Goal: Transaction & Acquisition: Purchase product/service

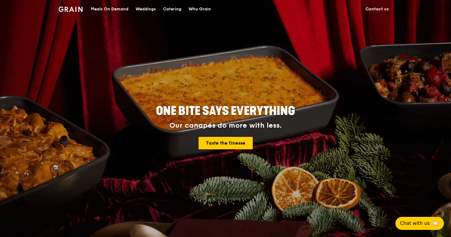
click at [173, 8] on div "Catering" at bounding box center [172, 9] width 18 height 18
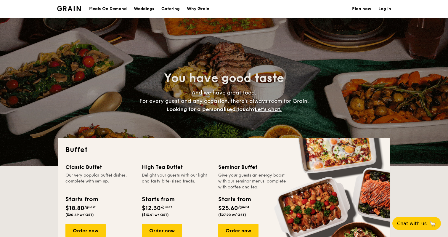
select select
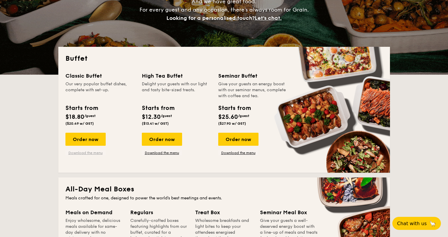
scroll to position [89, 0]
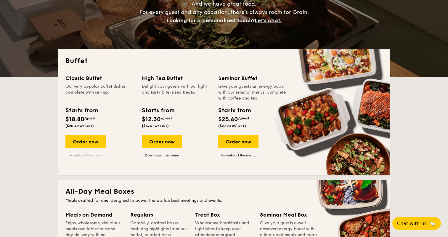
click at [80, 153] on link "Download the menu" at bounding box center [85, 155] width 40 height 5
click at [91, 142] on div "Order now" at bounding box center [85, 141] width 40 height 13
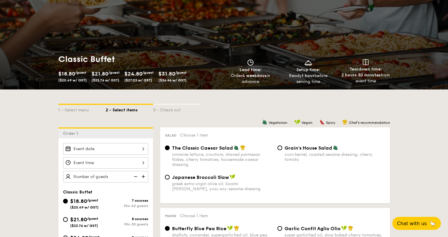
scroll to position [88, 0]
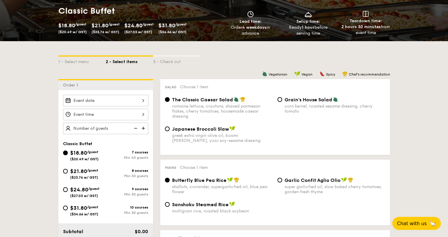
click at [144, 128] on img at bounding box center [143, 128] width 9 height 11
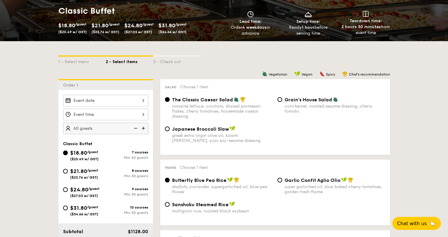
click at [144, 128] on img at bounding box center [143, 128] width 9 height 11
type input "80 guests"
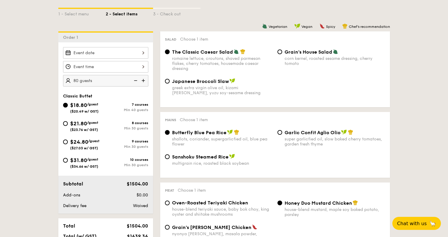
scroll to position [176, 0]
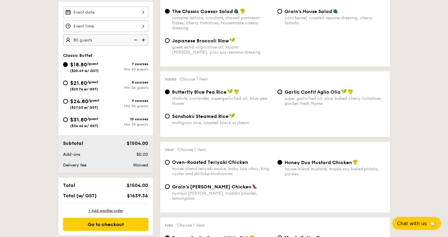
click at [281, 91] on input "Garlic Confit Aglio Olio super garlicfied oil, slow baked cherry tomatoes, gard…" at bounding box center [279, 91] width 5 height 5
radio input "true"
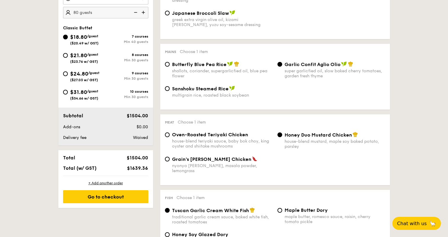
scroll to position [264, 0]
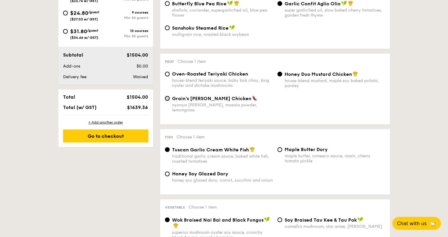
click at [168, 98] on input "Grain's [PERSON_NAME] Chicken nyonya [PERSON_NAME], masala powder, lemongrass" at bounding box center [167, 98] width 5 height 5
radio input "true"
click at [281, 73] on input "Honey Duo Mustard Chicken house-blend mustard, maple soy baked potato, parsley" at bounding box center [279, 74] width 5 height 5
radio input "true"
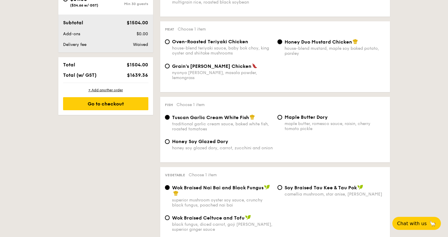
scroll to position [323, 0]
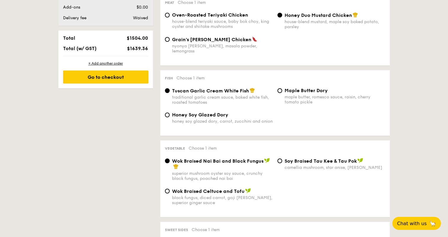
click at [282, 158] on div "⁠Soy Braised Tau Kee & Tau Pok camellia mushroom, star anise, goji [PERSON_NAME]" at bounding box center [331, 164] width 112 height 12
click at [281, 158] on input "⁠Soy Braised Tau Kee & Tau Pok camellia mushroom, star anise, goji [PERSON_NAME]" at bounding box center [279, 160] width 5 height 5
radio input "true"
click at [344, 193] on div "Wok Braised Celtuce and Tofu black fungus, diced carrot, goji [PERSON_NAME], su…" at bounding box center [274, 200] width 225 height 24
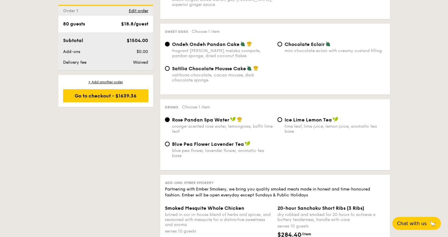
scroll to position [529, 0]
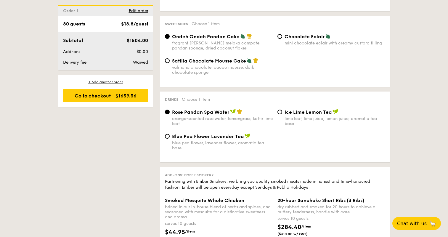
click at [211, 133] on span "Blue Pea Flower Lavender Tea" at bounding box center [208, 136] width 72 height 6
click at [170, 134] on input "Blue Pea Flower Lavender Tea blue pea flower, lavender flower, aromatic tea base" at bounding box center [167, 136] width 5 height 5
radio input "true"
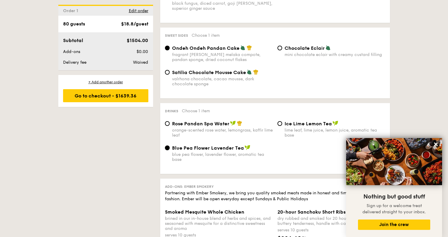
scroll to position [523, 0]
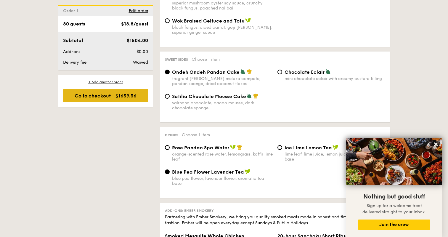
scroll to position [464, 0]
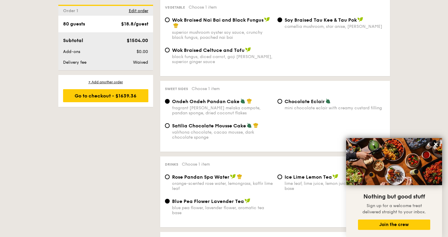
click at [439, 91] on div "1 - Select menu 2 - Select items 3 - Check out Order 1 80 guests Classic Buffet…" at bounding box center [224, 37] width 448 height 744
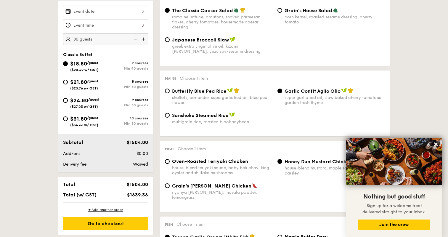
scroll to position [170, 0]
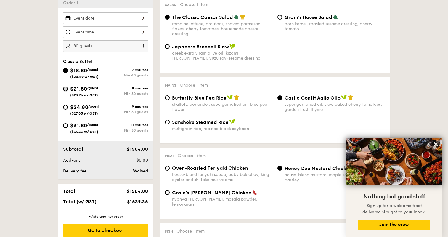
click at [66, 89] on input "$21.80 /guest ($23.76 w/ GST) 8 courses Min 30 guests" at bounding box center [65, 88] width 5 height 5
radio input "true"
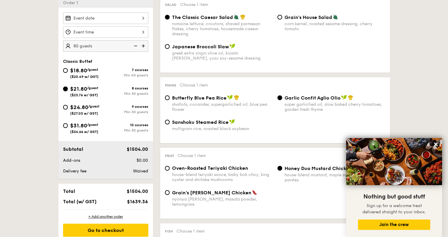
radio input "true"
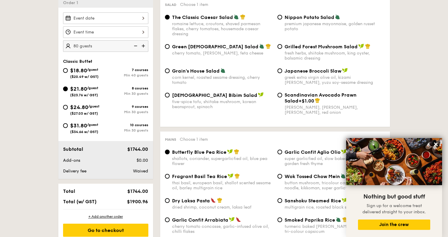
drag, startPoint x: 32, startPoint y: 101, endPoint x: 25, endPoint y: 103, distance: 7.4
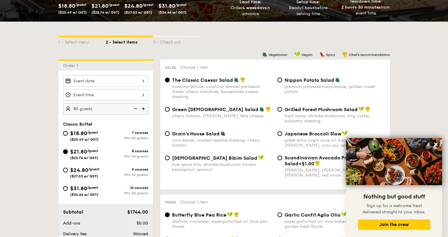
scroll to position [111, 0]
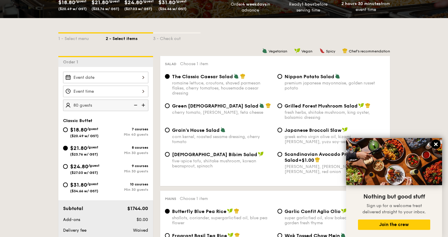
click at [436, 144] on icon at bounding box center [435, 143] width 5 height 5
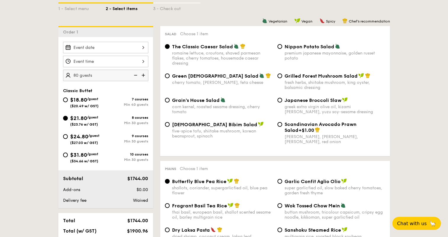
scroll to position [257, 0]
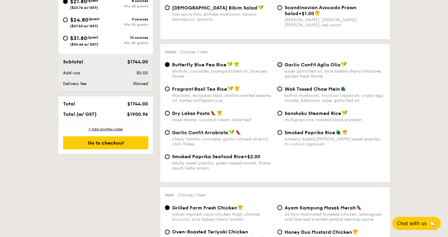
click at [278, 64] on input "Garlic Confit Aglio Olio super garlicfied oil, slow baked cherry tomatoes, gard…" at bounding box center [279, 64] width 5 height 5
radio input "true"
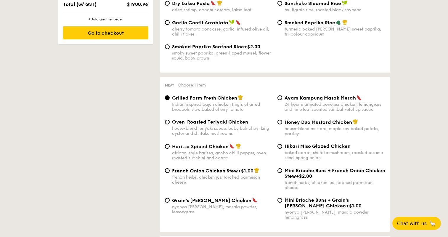
scroll to position [375, 0]
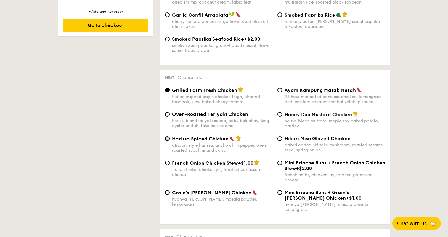
click at [165, 138] on input "Harissa Spiced Chicken african-style harissa, ancho chilli pepper, oven-roasted…" at bounding box center [167, 138] width 5 height 5
radio input "true"
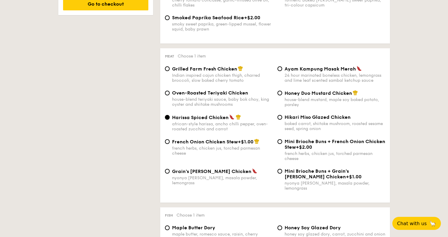
scroll to position [404, 0]
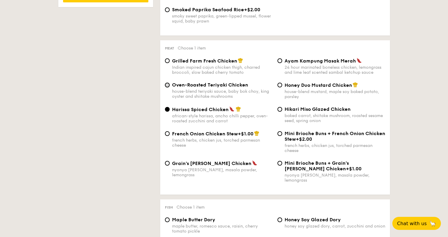
click at [166, 85] on input "Oven-Roasted Teriyaki Chicken house-blend teriyaki sauce, baby bok choy, king o…" at bounding box center [167, 85] width 5 height 5
radio input "true"
click at [167, 163] on input "Grain's [PERSON_NAME] Chicken nyonya [PERSON_NAME], masala powder, lemongrass" at bounding box center [167, 163] width 5 height 5
radio input "true"
click at [168, 112] on div "Harissa Spiced Chicken african-style harissa, ancho chilli pepper, oven-roasted…" at bounding box center [218, 114] width 112 height 17
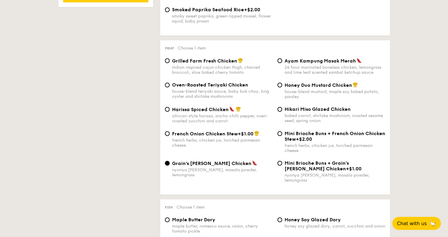
click at [166, 58] on div "Grilled Farm Fresh Chicken Indian inspired cajun chicken thigh, charred broccol…" at bounding box center [218, 66] width 112 height 17
click at [166, 60] on input "Grilled Farm Fresh Chicken Indian inspired cajun chicken thigh, charred broccol…" at bounding box center [167, 60] width 5 height 5
radio input "true"
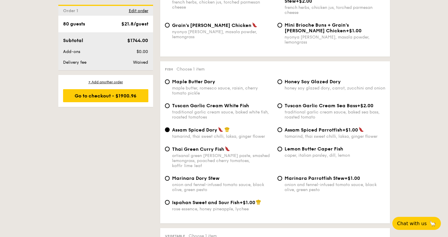
scroll to position [551, 0]
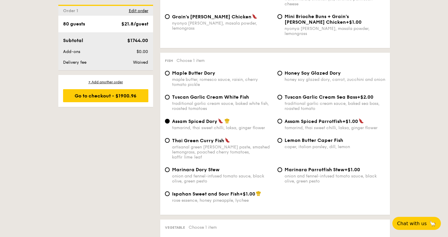
click at [284, 94] on span "Tuscan Garlic Cream Sea Bass" at bounding box center [320, 97] width 72 height 6
click at [282, 95] on input "Tuscan Garlic Cream Sea Bass +$2.00 traditional garlic cream sauce, baked sea b…" at bounding box center [279, 97] width 5 height 5
radio input "true"
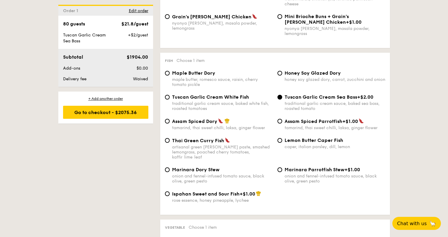
click at [163, 95] on div "Tuscan Garlic Cream White Fish traditional garlic cream sauce, baked white fish…" at bounding box center [218, 102] width 112 height 17
click at [167, 95] on input "Tuscan Garlic Cream White Fish traditional garlic cream sauce, baked white fish…" at bounding box center [167, 97] width 5 height 5
radio input "true"
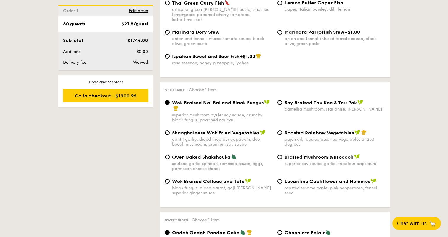
scroll to position [726, 0]
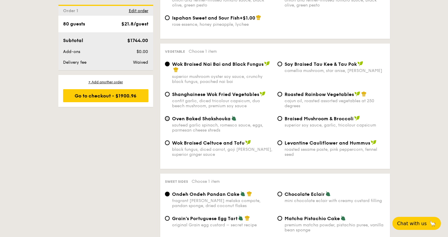
click at [165, 116] on input "Oven Baked Shakshouka sauteed garlic spinach, romesco sauce, eggs, parmesan che…" at bounding box center [167, 118] width 5 height 5
radio input "true"
click at [169, 62] on input "Wok Braised Nai Bai and Black Fungus superior mushroom oyster soy sauce, crunch…" at bounding box center [167, 64] width 5 height 5
radio input "true"
click at [281, 92] on input "Roasted Rainbow Vegetables cajun oil, roasted assorted vegetables at 250 degrees" at bounding box center [279, 94] width 5 height 5
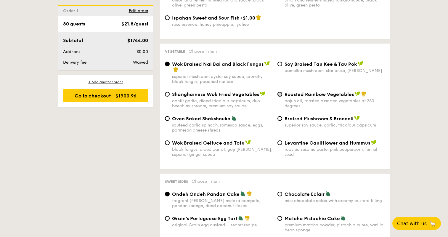
radio input "true"
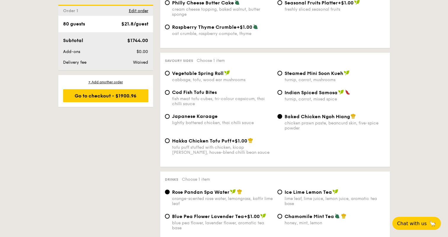
scroll to position [1020, 0]
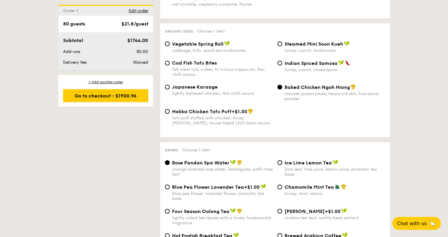
click at [192, 41] on span "Vegetable Spring Roll" at bounding box center [197, 44] width 51 height 6
click at [170, 41] on input "Vegetable Spring Roll cabbage, tofu, wood ear mushrooms" at bounding box center [167, 43] width 5 height 5
radio input "true"
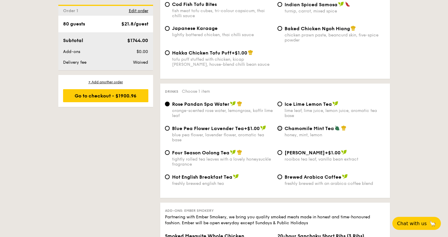
click at [278, 126] on input "Chamomile Mint Tea honey, mint, lemon" at bounding box center [279, 128] width 5 height 5
radio input "true"
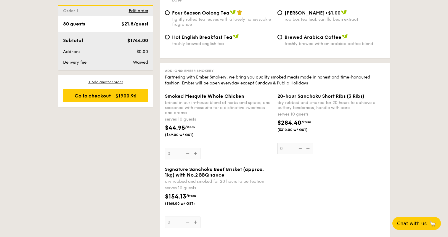
scroll to position [1162, 0]
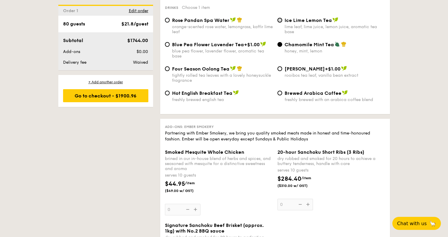
click at [278, 18] on input "Ice Lime Lemon Tea lime leaf, lime juice, lemon juice, aromatic tea base" at bounding box center [279, 20] width 5 height 5
radio input "true"
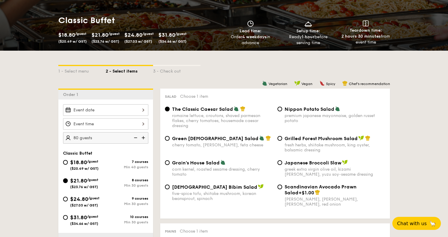
scroll to position [117, 0]
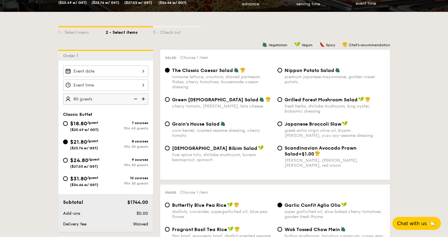
click at [139, 70] on input "Smoked Mesquite Whole Chicken brined in our in-house blend of herbs and spices,…" at bounding box center [105, 71] width 85 height 12
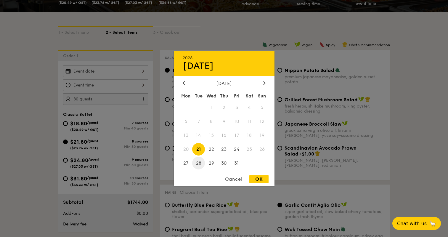
click at [198, 163] on span "28" at bounding box center [198, 163] width 13 height 13
click at [210, 165] on span "29" at bounding box center [211, 163] width 13 height 13
click at [258, 179] on div "OK" at bounding box center [258, 179] width 19 height 8
type input "[DATE]"
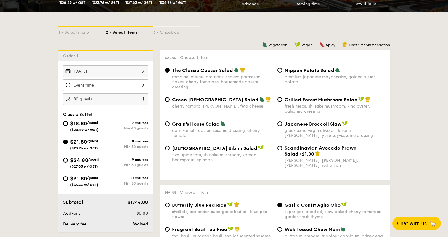
click at [141, 86] on input "Smoked Mesquite Whole Chicken brined in our in-house blend of herbs and spices,…" at bounding box center [105, 85] width 85 height 12
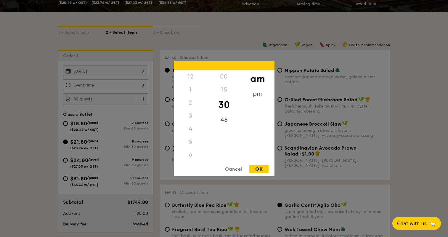
scroll to position [65, 0]
click at [191, 158] on div "11" at bounding box center [190, 160] width 33 height 17
click at [257, 170] on div "OK" at bounding box center [258, 169] width 19 height 8
type input "11:30AM"
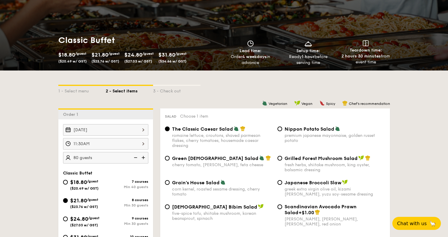
scroll to position [29, 0]
